Goal: Information Seeking & Learning: Learn about a topic

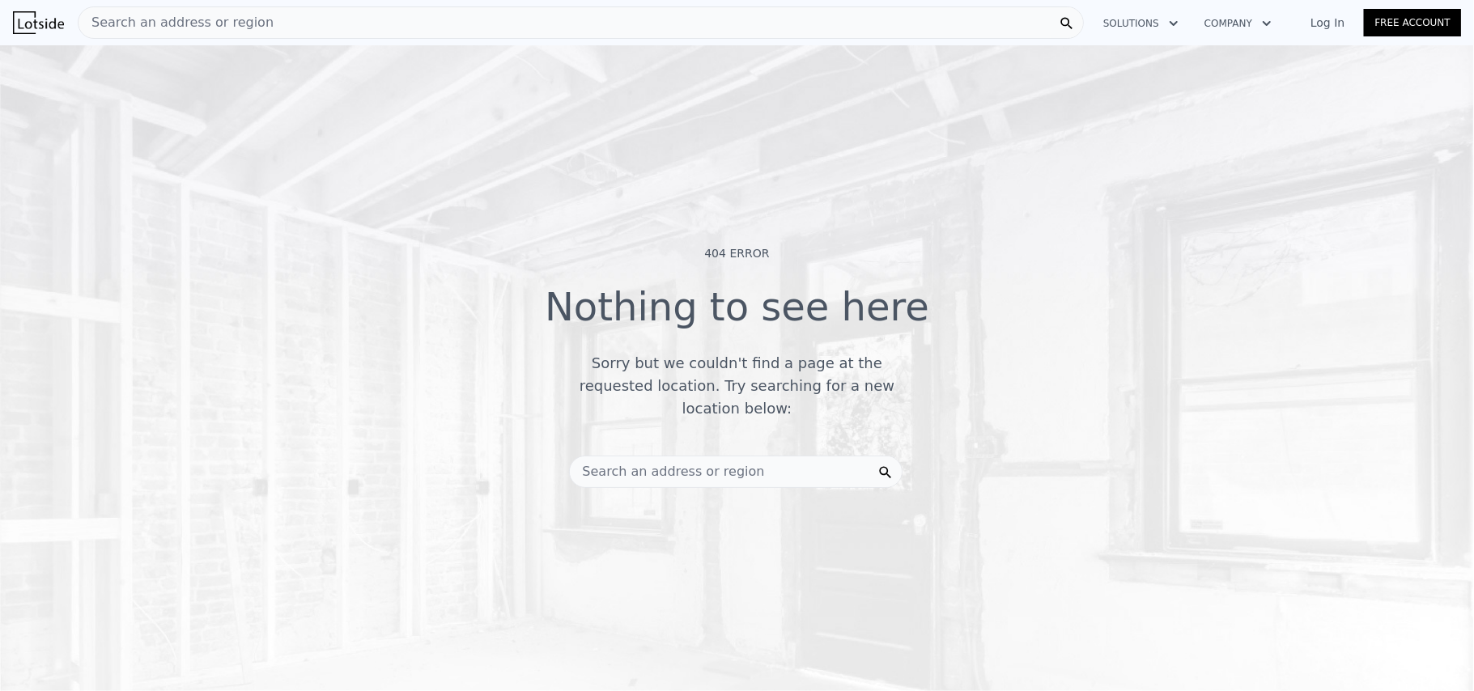
click at [710, 462] on span "Search an address or region" at bounding box center [667, 471] width 195 height 19
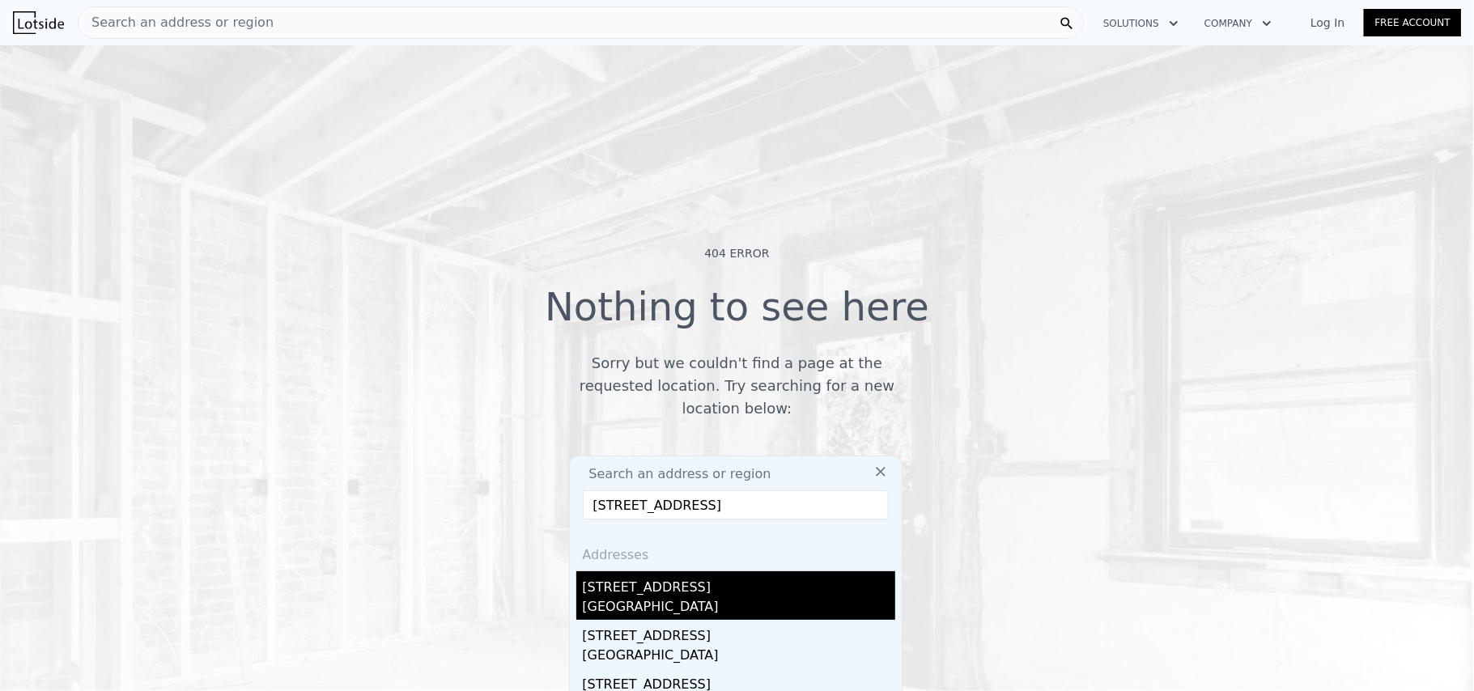
type input "[STREET_ADDRESS]"
click at [698, 597] on div "[GEOGRAPHIC_DATA]" at bounding box center [739, 608] width 312 height 23
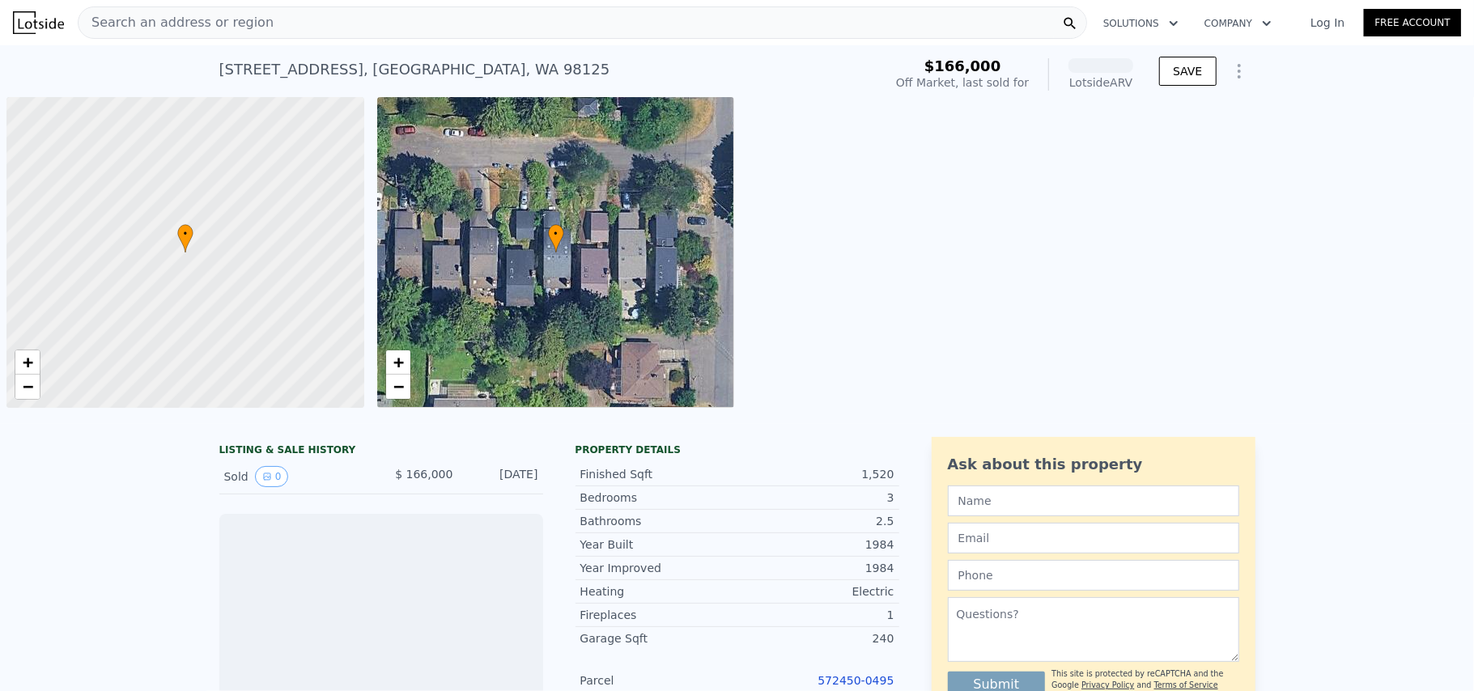
scroll to position [0, 6]
